Goal: Task Accomplishment & Management: Use online tool/utility

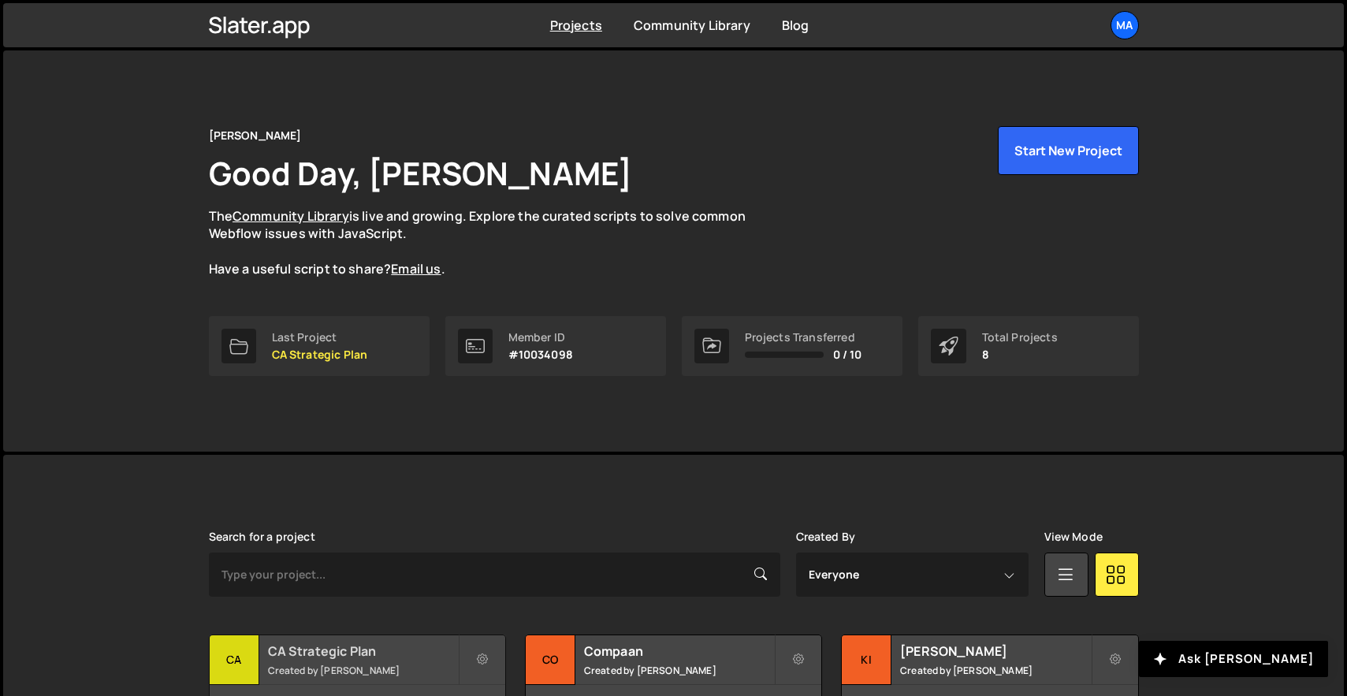
click at [391, 647] on h2 "CA Strategic Plan" at bounding box center [363, 651] width 190 height 17
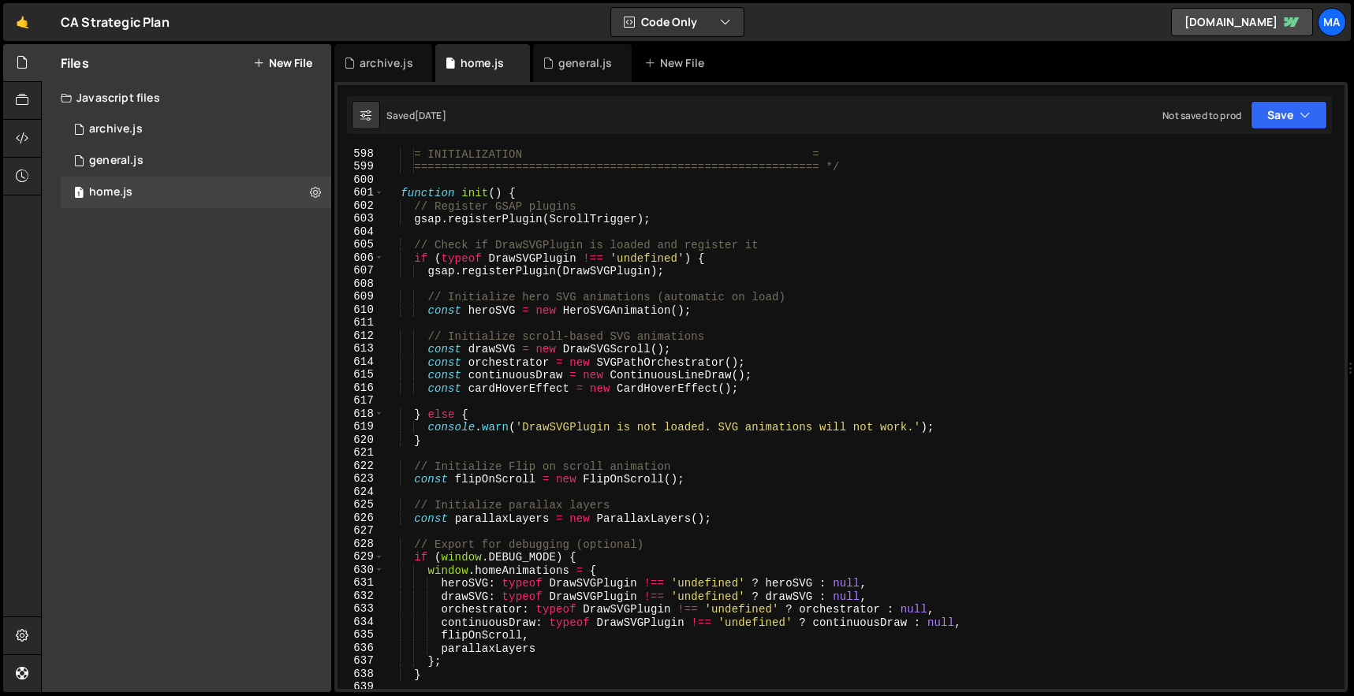
scroll to position [7767, 0]
click at [981, 322] on div "= INITIALIZATION = ============================================================…" at bounding box center [861, 430] width 954 height 567
type textarea "})();"
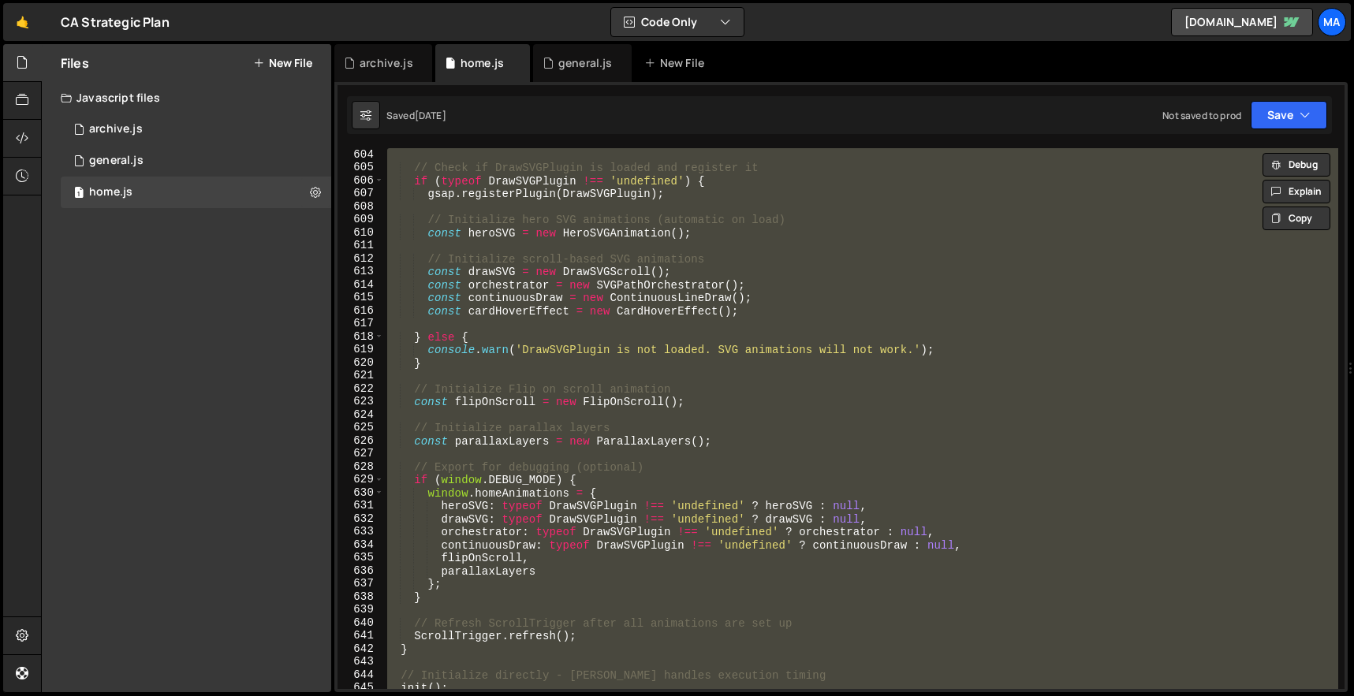
scroll to position [8002, 0]
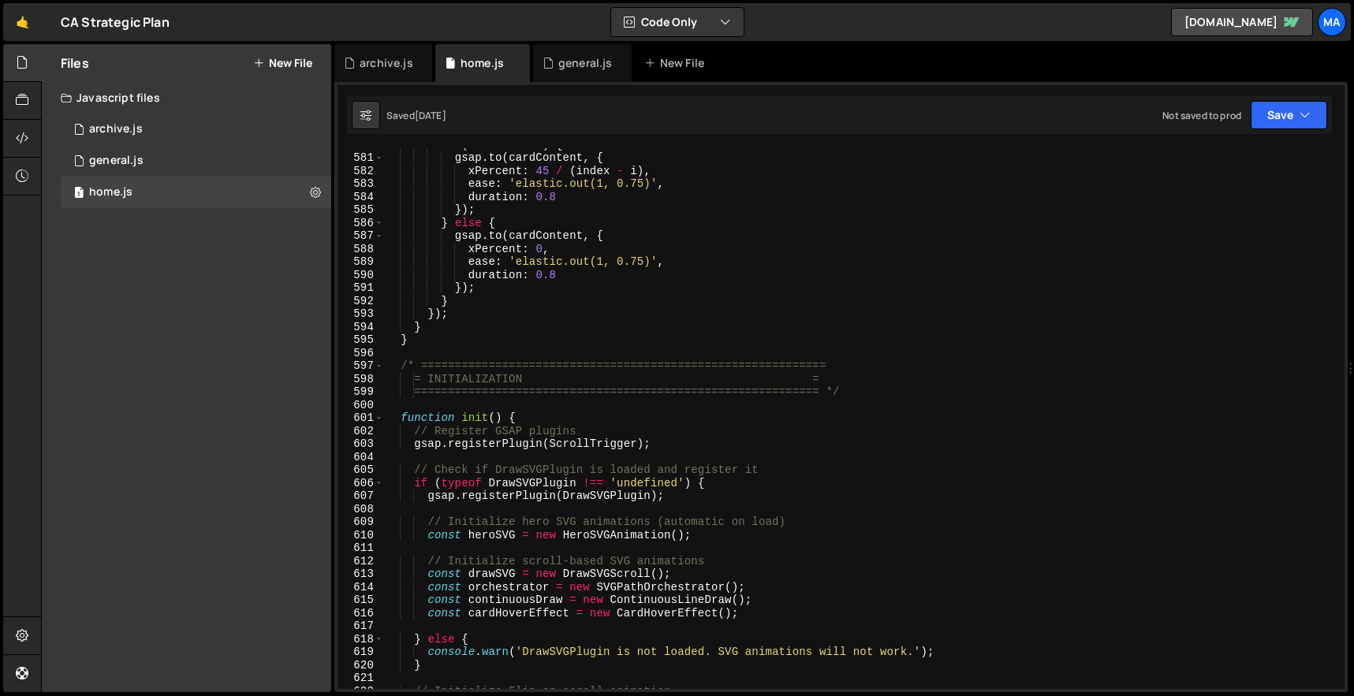
scroll to position [8153, 0]
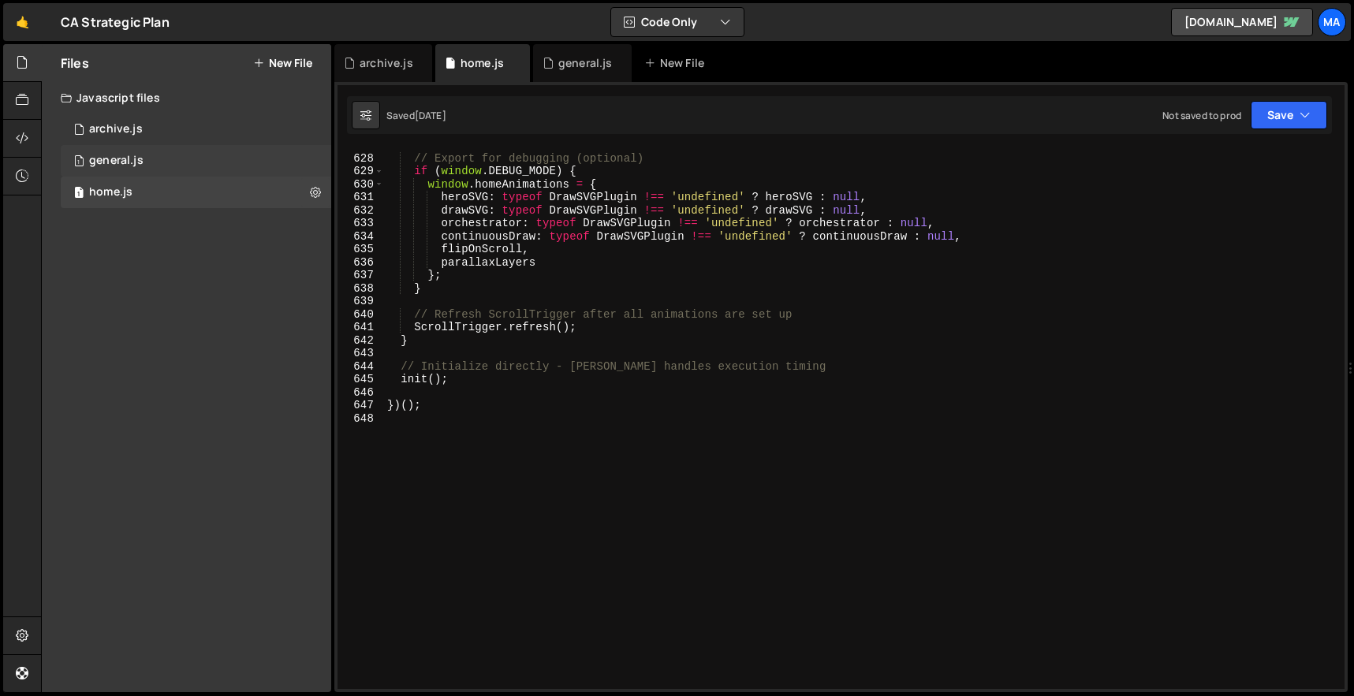
click at [199, 169] on div "1 general.js 0" at bounding box center [196, 161] width 270 height 32
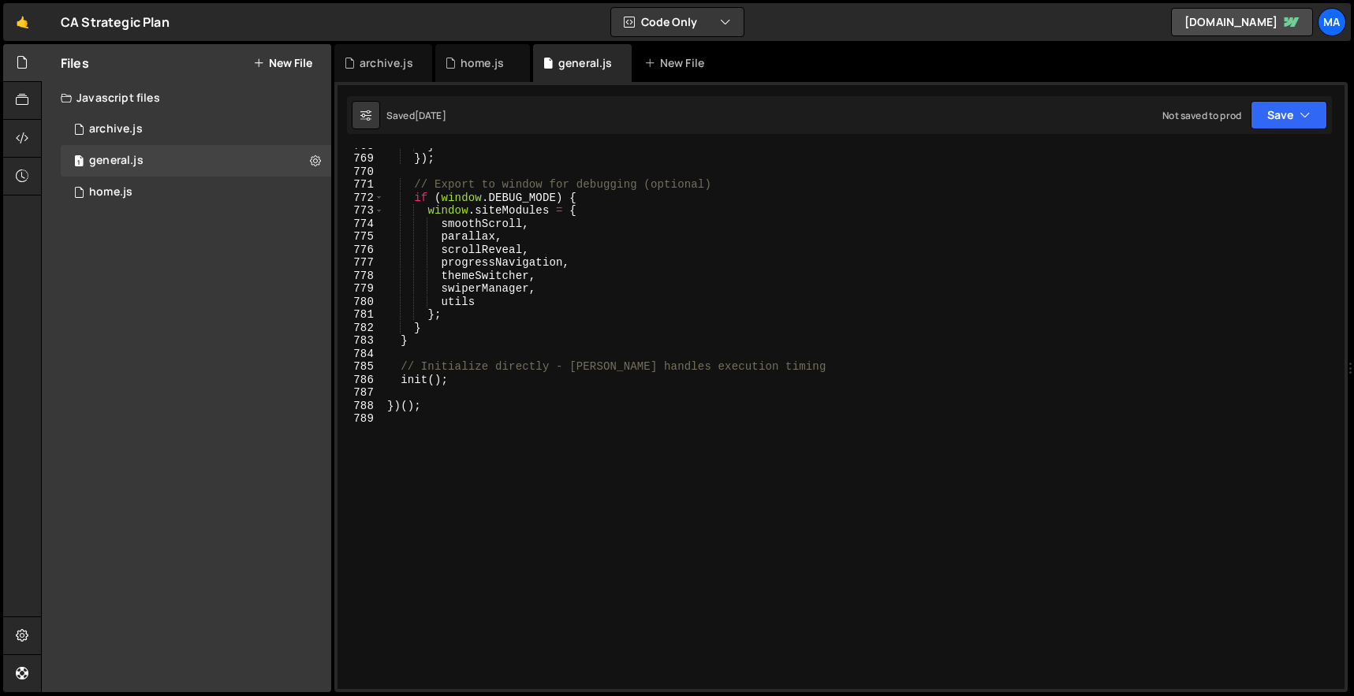
scroll to position [9986, 0]
click at [660, 471] on div "} }) ; // Export to window for debugging (optional) if ( window . DEBUG_MODE ) …" at bounding box center [861, 422] width 954 height 567
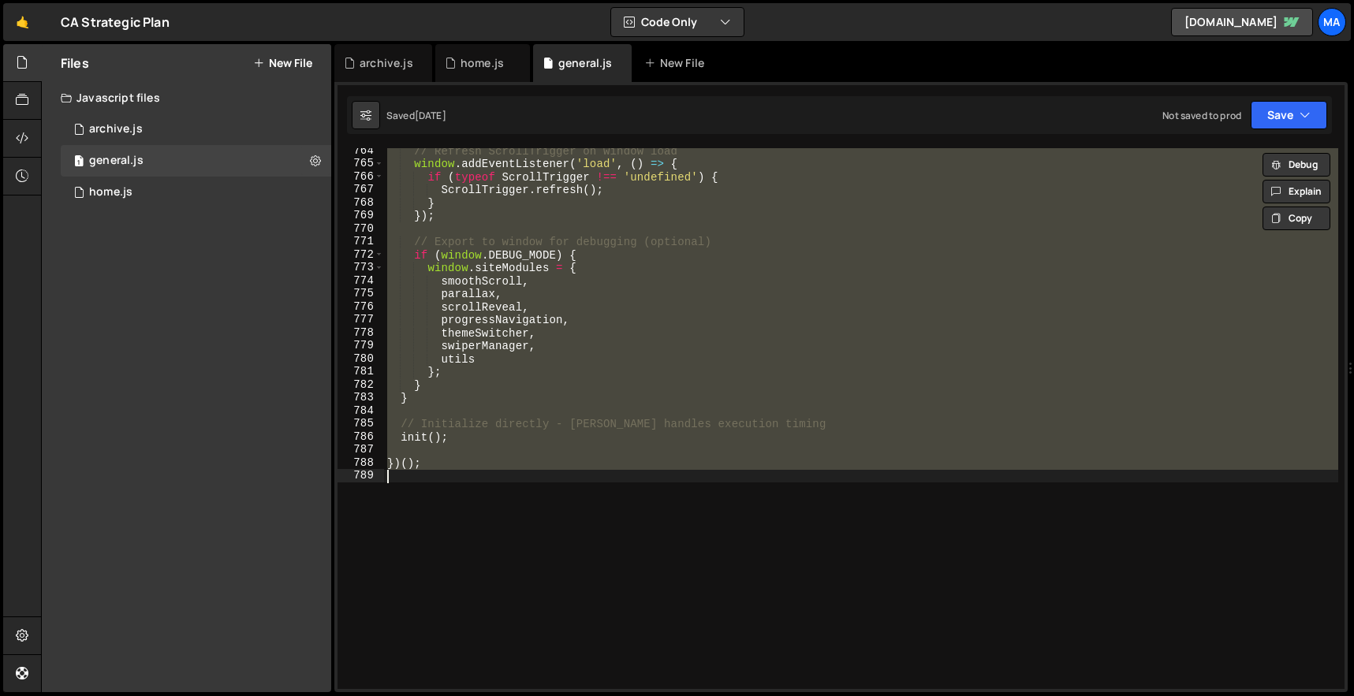
scroll to position [9910, 0]
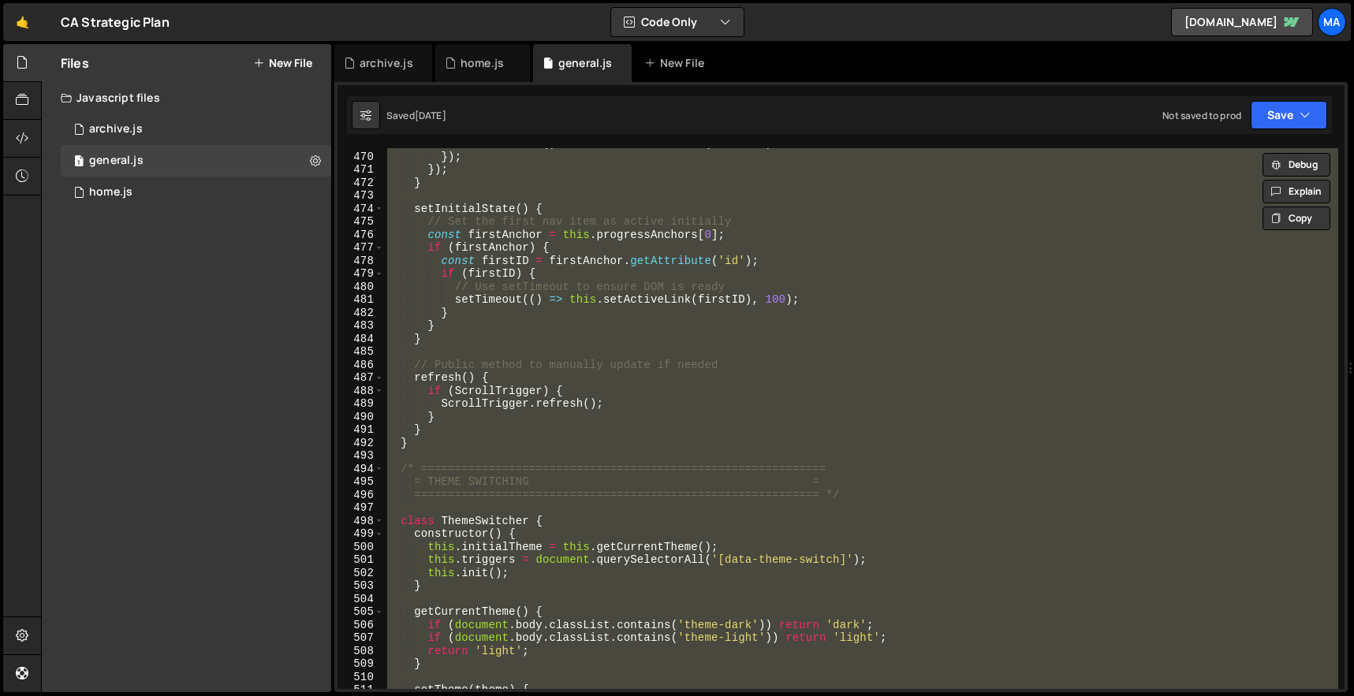
click at [565, 318] on div "onEnterBack : ( ) => this . setActiveLink ( anchorID ) }) ; }) ; } setInitialSt…" at bounding box center [861, 418] width 954 height 541
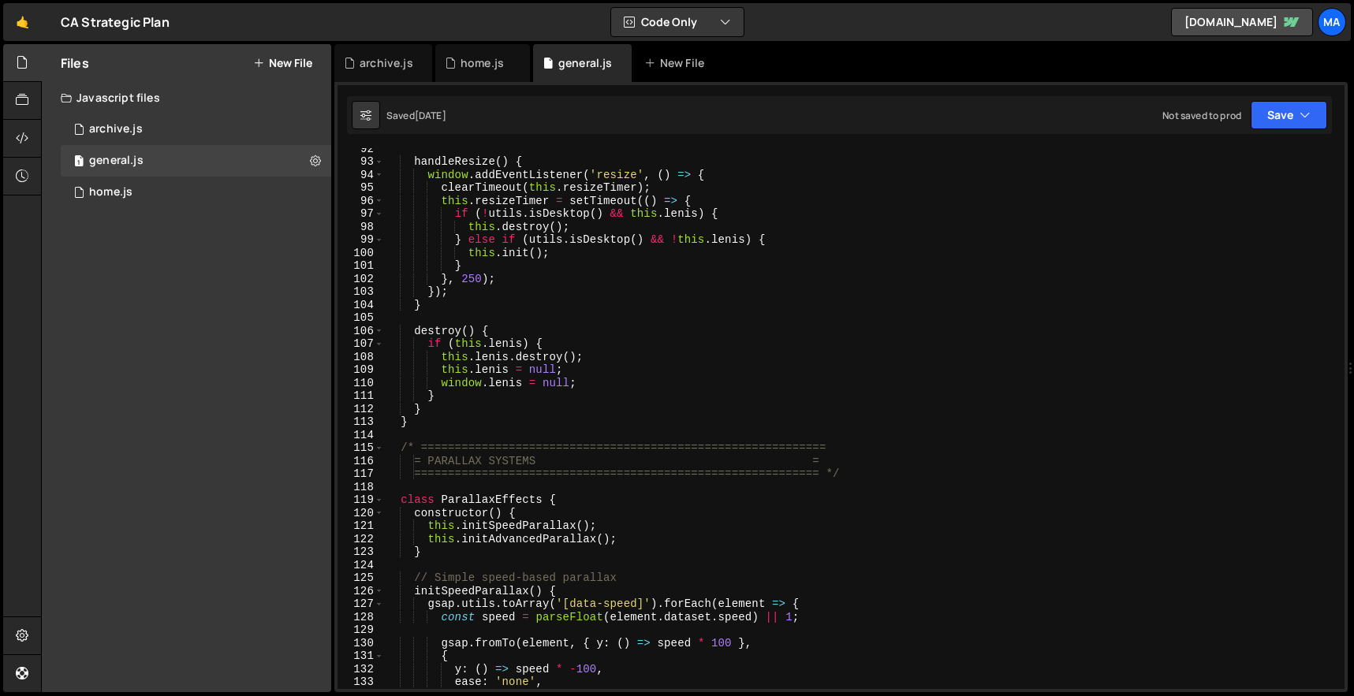
scroll to position [1190, 0]
drag, startPoint x: 541, startPoint y: 460, endPoint x: 435, endPoint y: 464, distance: 105.7
click at [435, 464] on div "handleResize ( ) { window . addEventListener ( 'resize' , ( ) => { clearTimeout…" at bounding box center [861, 425] width 954 height 567
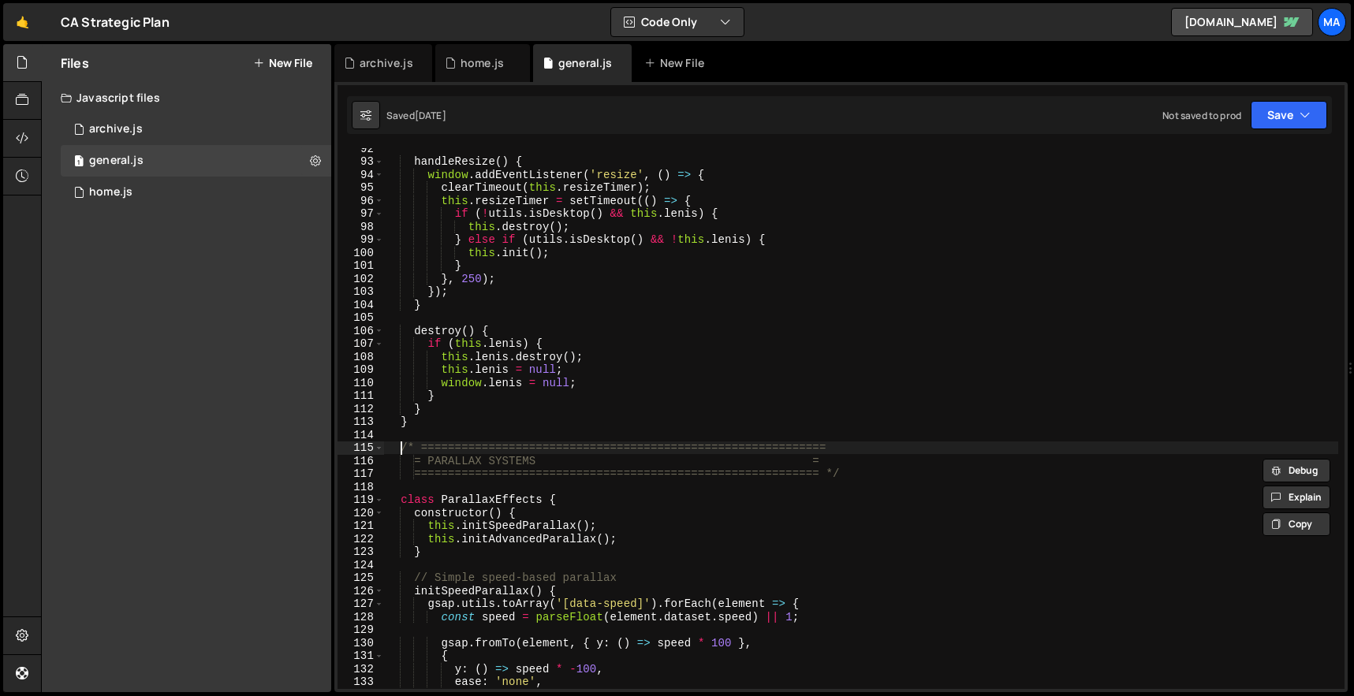
drag, startPoint x: 400, startPoint y: 450, endPoint x: 620, endPoint y: 486, distance: 222.1
click at [610, 482] on div "handleResize ( ) { window . addEventListener ( 'resize' , ( ) => { clearTimeout…" at bounding box center [861, 425] width 954 height 567
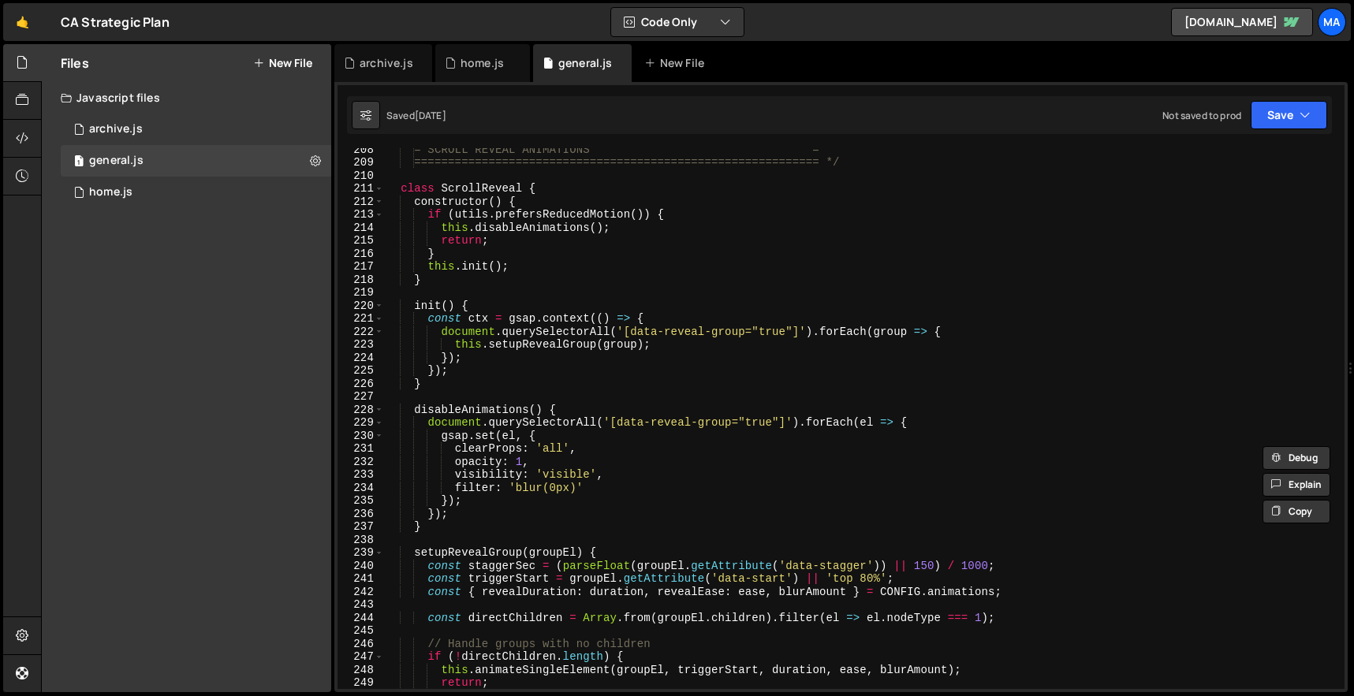
scroll to position [2407, 0]
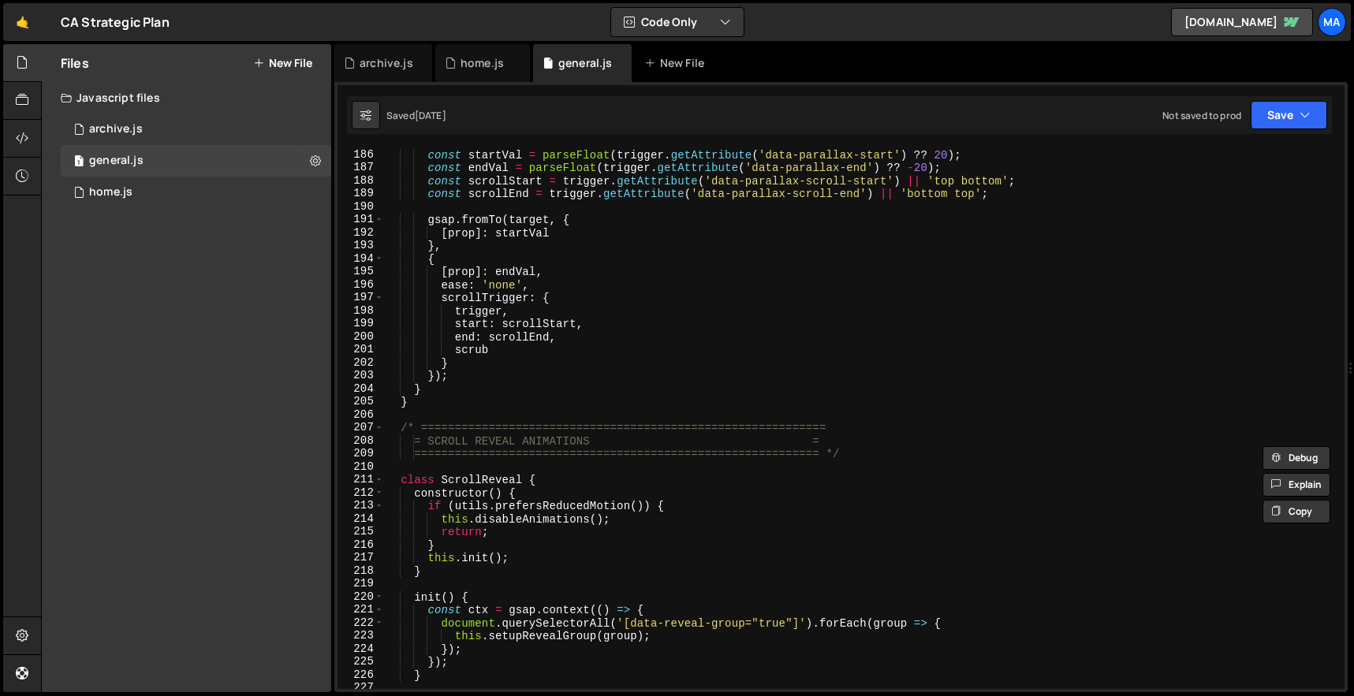
click at [483, 403] on div "const startVal = parseFloat ( trigger . getAttribute ( 'data-parallax-start' ) …" at bounding box center [861, 431] width 954 height 567
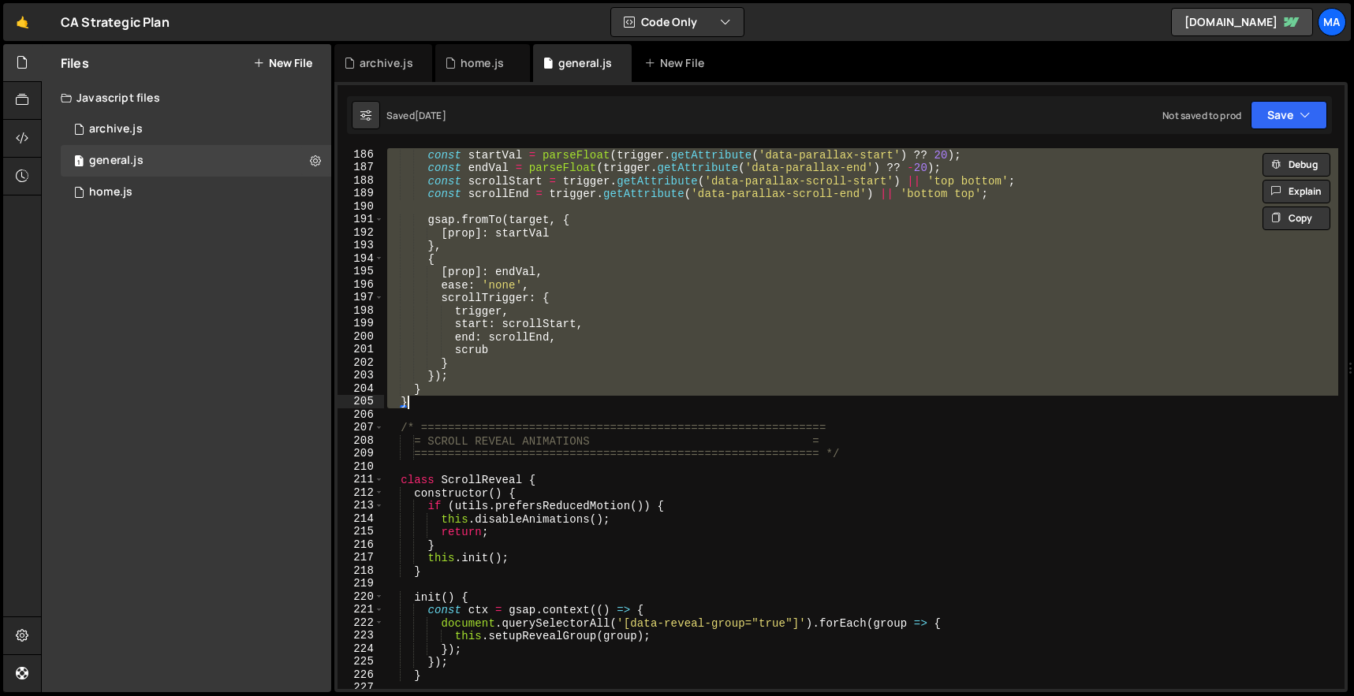
paste textarea
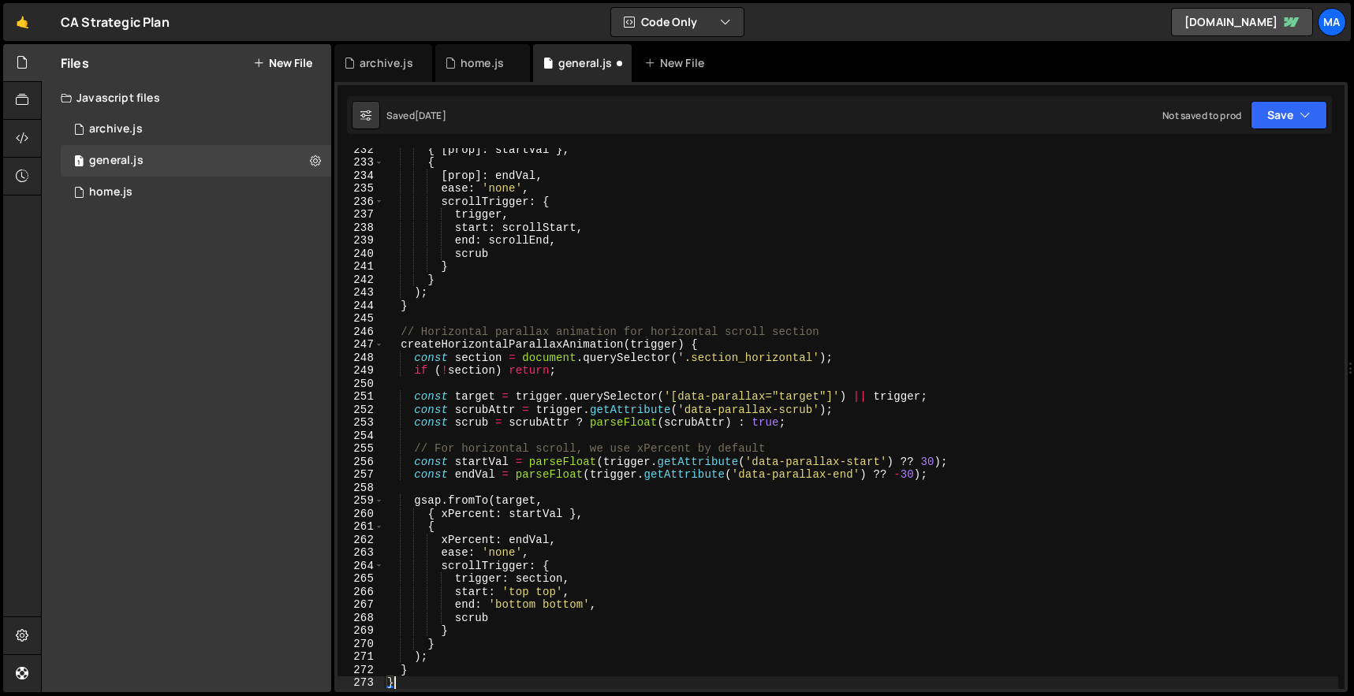
type textarea "class ScrollReveal {"
